Goal: Check status: Check status

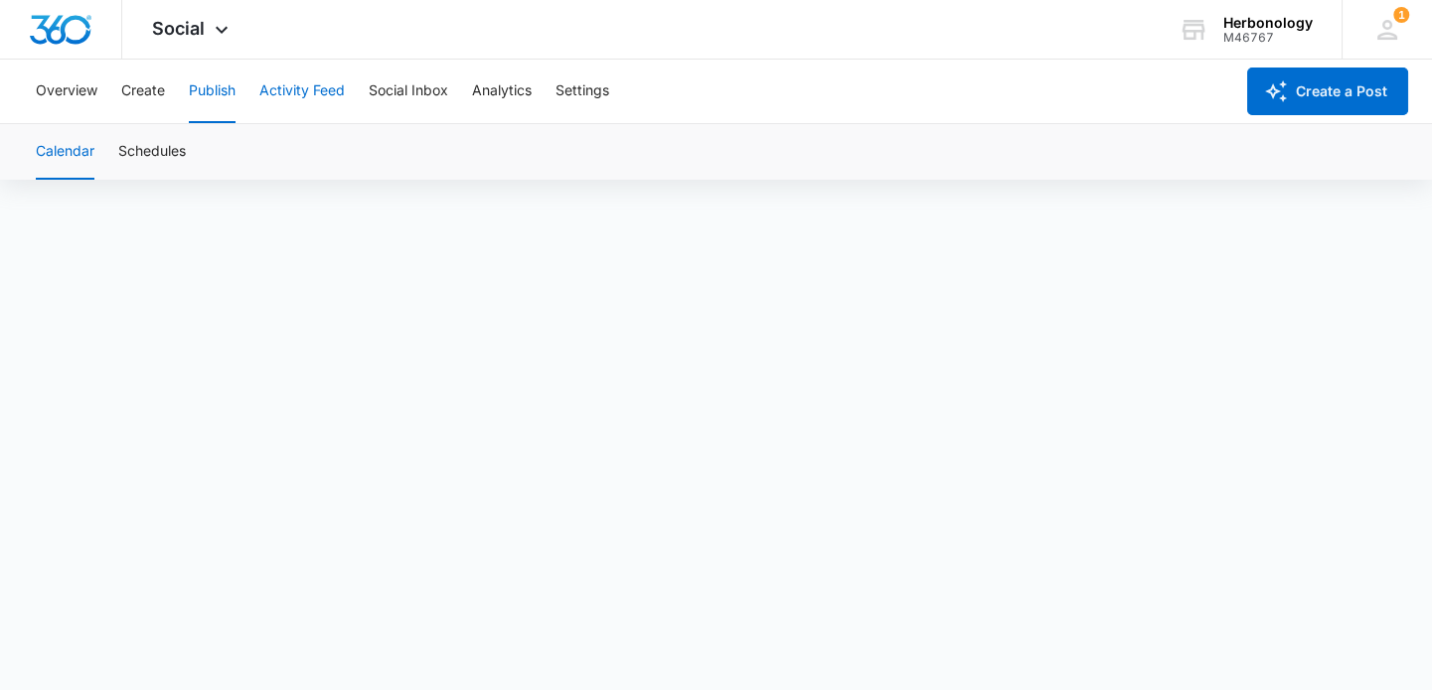
click at [285, 85] on button "Activity Feed" at bounding box center [301, 92] width 85 height 64
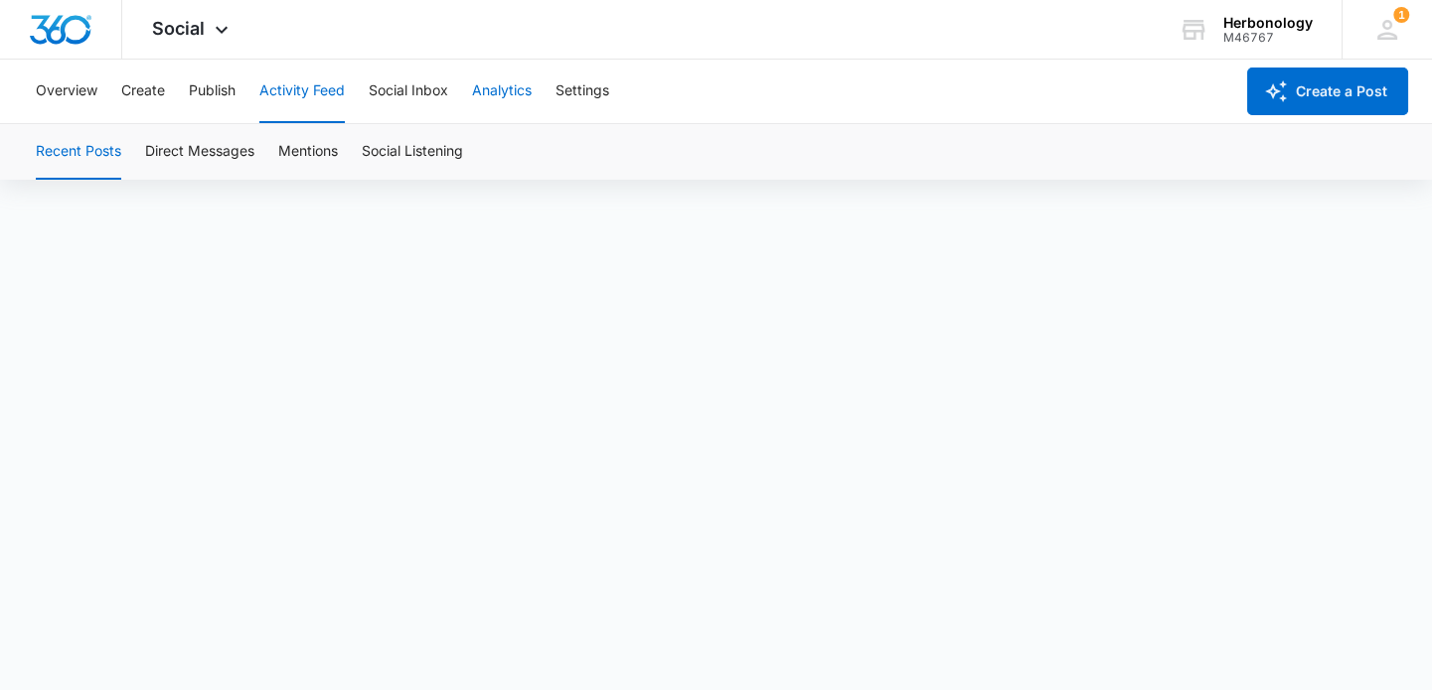
click at [511, 88] on button "Analytics" at bounding box center [502, 92] width 60 height 64
